Goal: Transaction & Acquisition: Purchase product/service

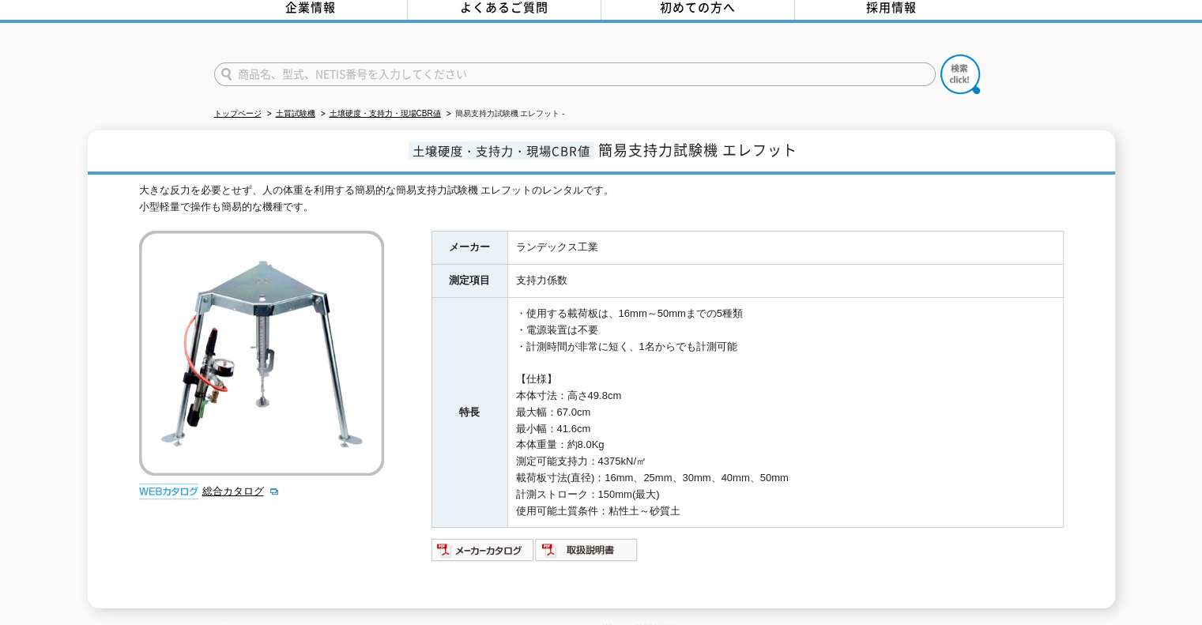
scroll to position [276, 0]
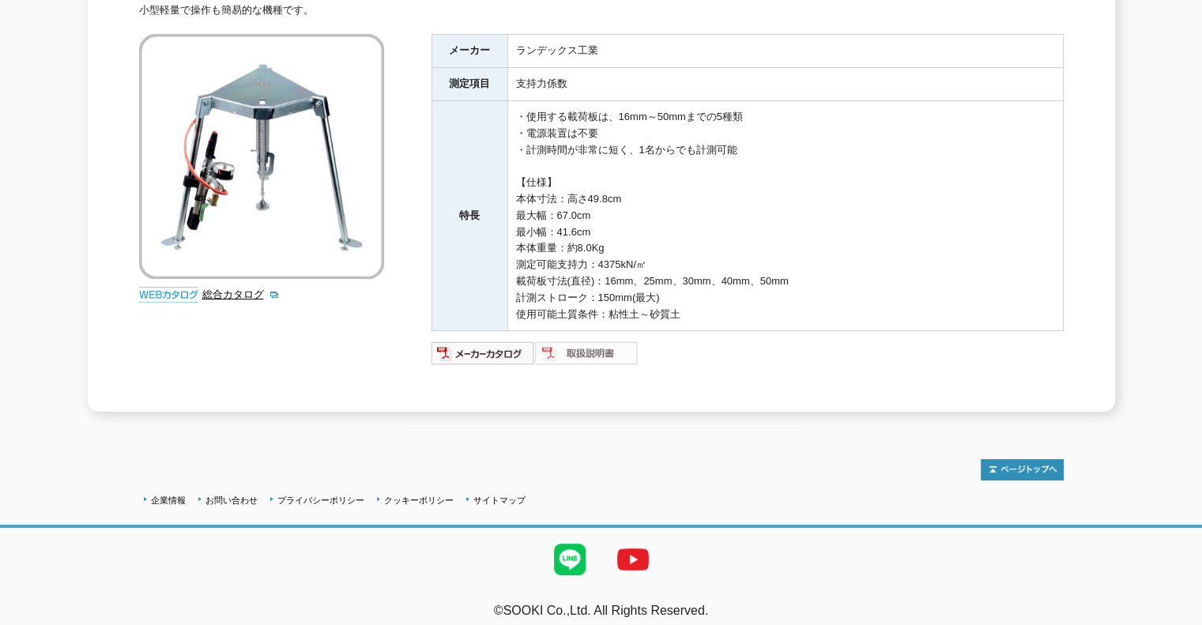
click at [589, 344] on img at bounding box center [587, 353] width 104 height 25
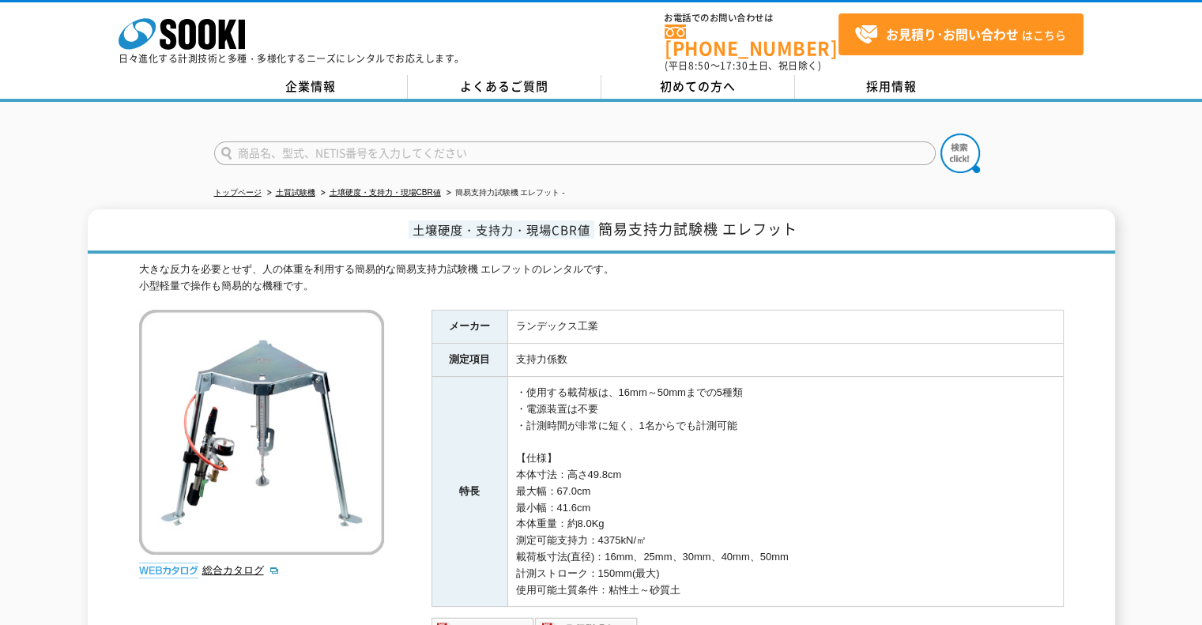
scroll to position [237, 0]
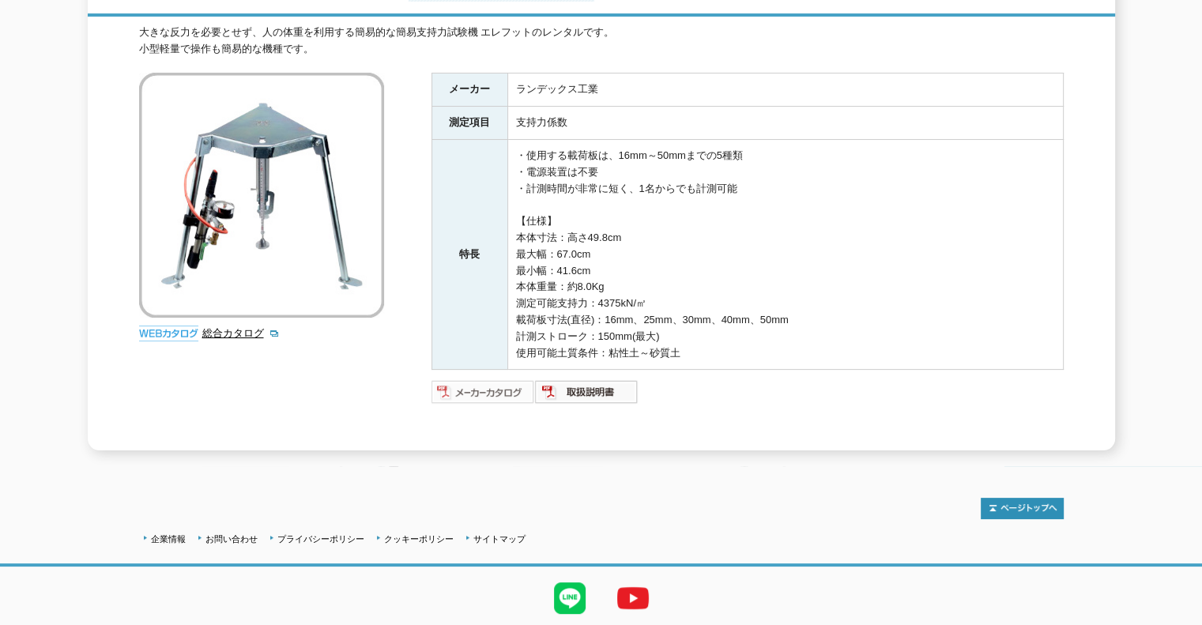
click at [484, 383] on img at bounding box center [483, 391] width 104 height 25
click at [585, 383] on img at bounding box center [587, 391] width 104 height 25
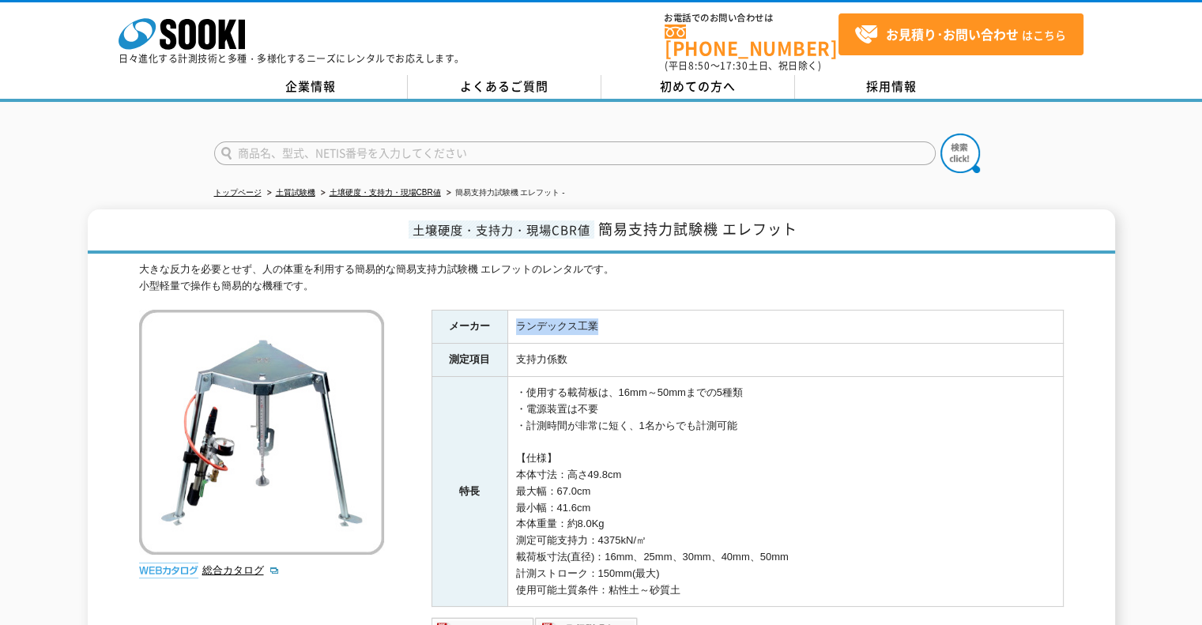
drag, startPoint x: 604, startPoint y: 317, endPoint x: 495, endPoint y: 319, distance: 109.1
click at [495, 319] on tr "メーカー ランデックス工業" at bounding box center [746, 327] width 631 height 33
copy tr "メーカー ランデックス工業"
